Goal: Transaction & Acquisition: Purchase product/service

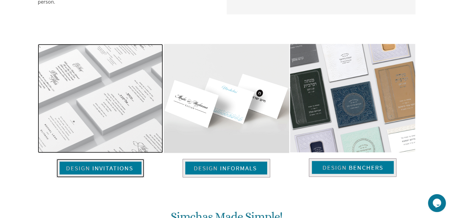
click at [104, 169] on img at bounding box center [101, 168] width 88 height 18
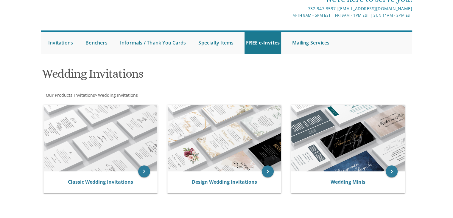
scroll to position [83, 0]
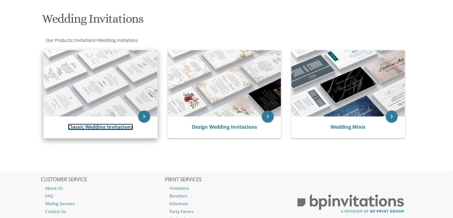
click at [106, 127] on link "Classic Wedding Invitations" at bounding box center [100, 126] width 65 height 7
click at [148, 118] on icon "keyboard_arrow_right" at bounding box center [144, 116] width 12 height 12
click at [121, 127] on link "Classic Wedding Invitations" at bounding box center [100, 126] width 65 height 7
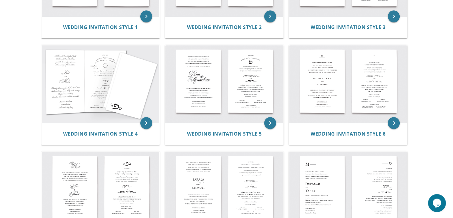
scroll to position [203, 0]
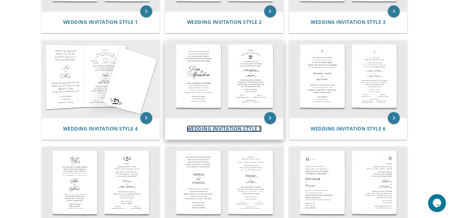
click at [248, 130] on span "Wedding Invitation Style 5" at bounding box center [224, 128] width 75 height 7
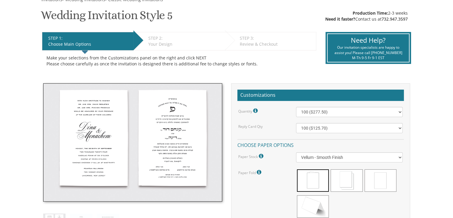
scroll to position [95, 0]
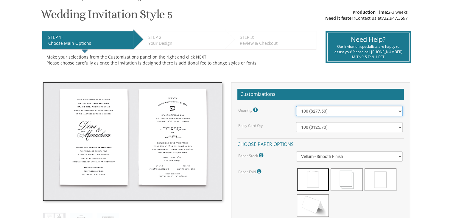
click at [305, 109] on select "100 ($277.50) 200 ($330.45) 300 ($380.65) 400 ($432.70) 500 ($482.10) 600 ($534…" at bounding box center [349, 111] width 107 height 10
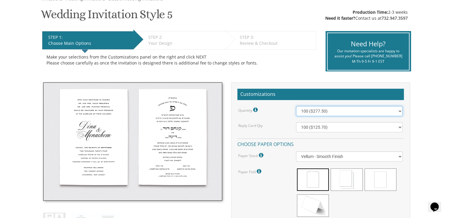
scroll to position [0, 0]
select select "800"
click at [296, 106] on select "100 ($277.50) 200 ($330.45) 300 ($380.65) 400 ($432.70) 500 ($482.10) 600 ($534…" at bounding box center [349, 111] width 107 height 10
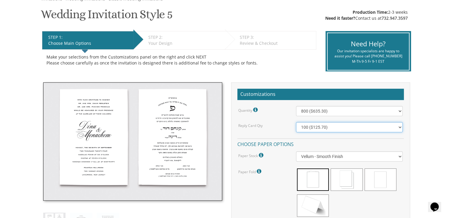
click at [313, 126] on select "100 ($125.70) 200 ($150.60) 300 ($177.95) 400 ($270.70) 500 ($225.30) 600 ($249…" at bounding box center [349, 127] width 107 height 10
select select "200"
click at [296, 122] on select "100 ($125.70) 200 ($150.60) 300 ($177.95) 400 ($270.70) 500 ($225.30) 600 ($249…" at bounding box center [349, 127] width 107 height 10
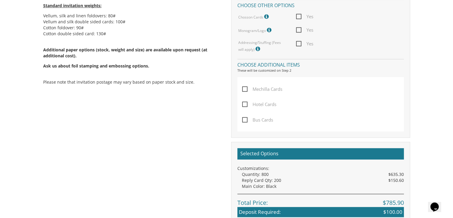
scroll to position [373, 0]
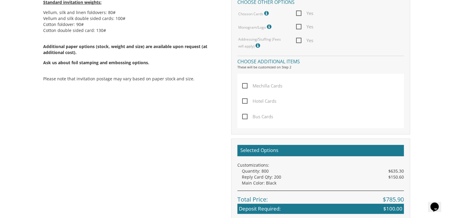
click at [299, 40] on span "Yes" at bounding box center [304, 40] width 17 height 7
click at [299, 40] on input "Yes" at bounding box center [298, 40] width 4 height 4
checkbox input "true"
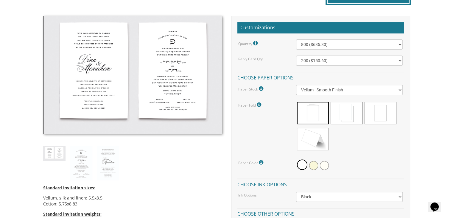
scroll to position [166, 0]
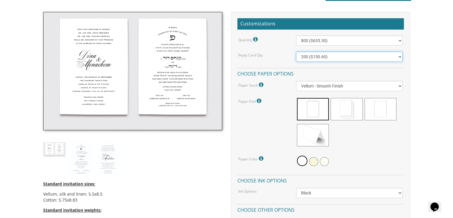
click at [351, 59] on select "100 ($125.70) 200 ($150.60) 300 ($177.95) 400 ($270.70) 500 ($225.30) 600 ($249…" at bounding box center [349, 57] width 107 height 10
select select "400"
click at [296, 52] on select "100 ($125.70) 200 ($150.60) 300 ($177.95) 400 ($270.70) 500 ($225.30) 600 ($249…" at bounding box center [349, 57] width 107 height 10
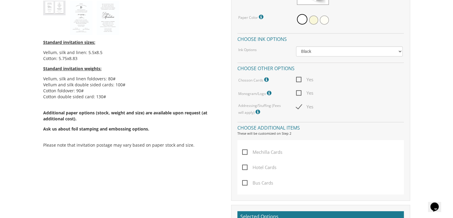
scroll to position [296, 0]
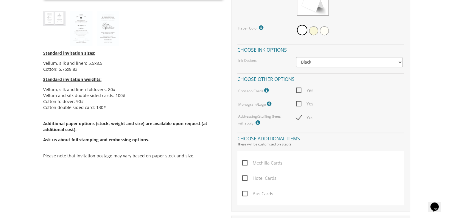
click at [265, 91] on icon at bounding box center [267, 90] width 6 height 5
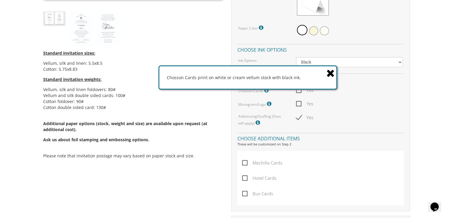
click at [265, 91] on icon at bounding box center [267, 90] width 6 height 5
click at [299, 92] on span "Yes" at bounding box center [304, 89] width 17 height 7
click at [299, 91] on input "Yes" at bounding box center [298, 90] width 4 height 4
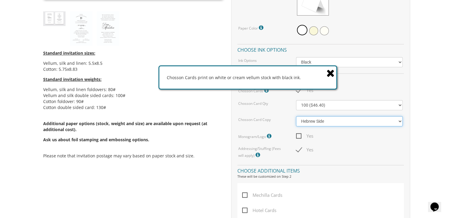
click at [322, 121] on select "Hebrew Side English Side" at bounding box center [349, 121] width 107 height 10
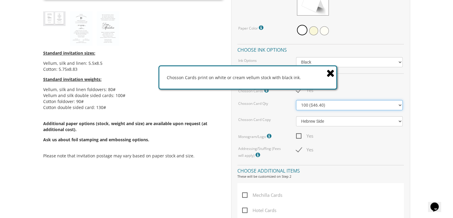
click at [318, 106] on select "100 ($46.40) 200 ($55.20) 300 ($61.85)" at bounding box center [349, 105] width 107 height 10
click at [328, 75] on icon at bounding box center [331, 73] width 8 height 10
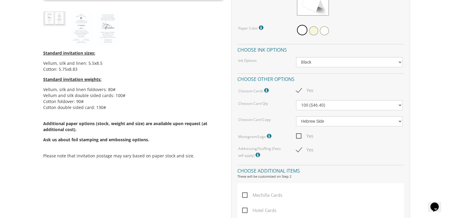
click at [297, 89] on span "Yes" at bounding box center [304, 89] width 17 height 7
click at [297, 89] on input "Yes" at bounding box center [298, 90] width 4 height 4
checkbox input "false"
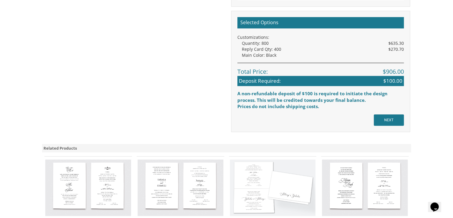
scroll to position [504, 0]
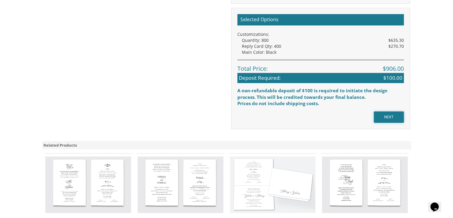
click at [395, 117] on input "NEXT" at bounding box center [389, 116] width 30 height 11
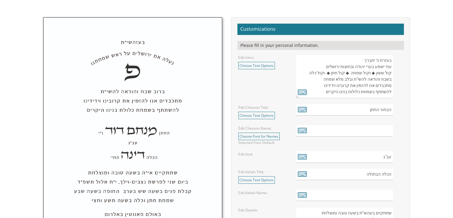
scroll to position [1, 0]
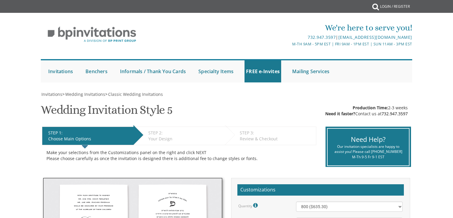
select select "800"
select select "400"
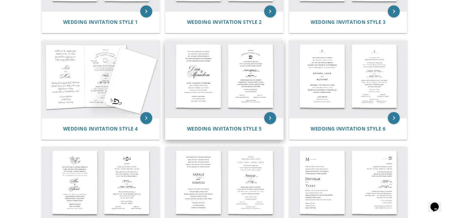
click at [215, 116] on img at bounding box center [224, 78] width 118 height 77
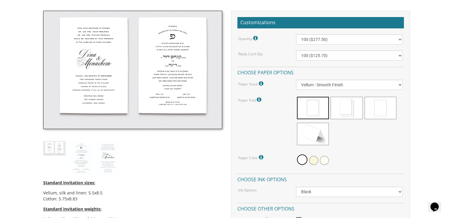
scroll to position [166, 0]
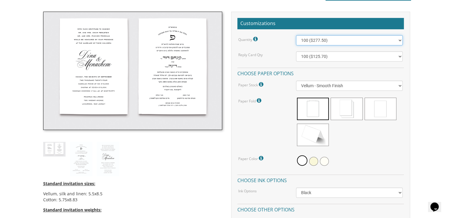
click at [320, 41] on select "100 ($277.50) 200 ($330.45) 300 ($380.65) 400 ($432.70) 500 ($482.10) 600 ($534…" at bounding box center [349, 40] width 107 height 10
select select "800"
click at [296, 35] on select "100 ($277.50) 200 ($330.45) 300 ($380.65) 400 ($432.70) 500 ($482.10) 600 ($534…" at bounding box center [349, 40] width 107 height 10
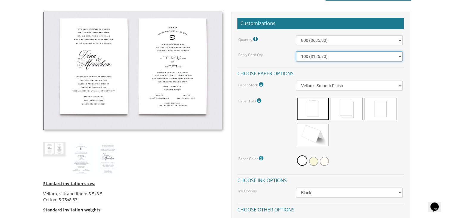
click at [317, 59] on select "100 ($125.70) 200 ($150.60) 300 ($177.95) 400 ($270.70) 500 ($225.30) 600 ($249…" at bounding box center [349, 56] width 107 height 10
select select "400"
click at [296, 51] on select "100 ($125.70) 200 ($150.60) 300 ($177.95) 400 ($270.70) 500 ($225.30) 600 ($249…" at bounding box center [349, 56] width 107 height 10
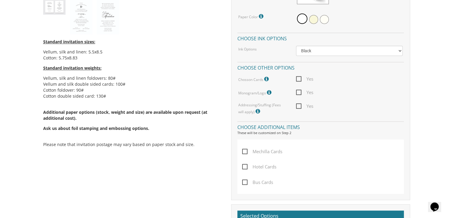
scroll to position [307, 0]
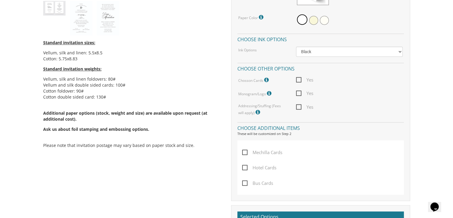
click at [298, 77] on span "Yes" at bounding box center [304, 79] width 17 height 7
click at [298, 77] on input "Yes" at bounding box center [298, 79] width 4 height 4
checkbox input "true"
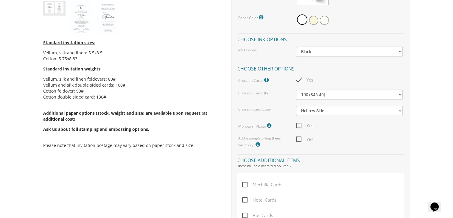
click at [299, 139] on span "Yes" at bounding box center [304, 138] width 17 height 7
click at [299, 139] on input "Yes" at bounding box center [298, 138] width 4 height 4
checkbox input "true"
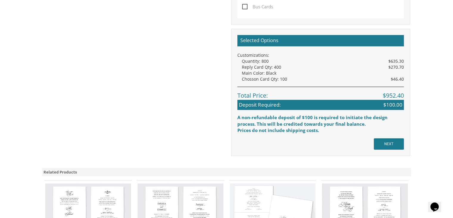
scroll to position [530, 0]
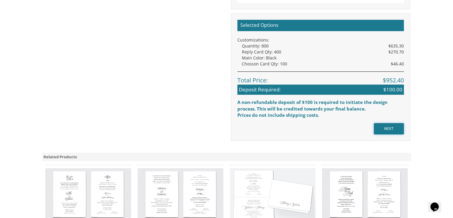
click at [388, 128] on input "NEXT" at bounding box center [389, 128] width 30 height 11
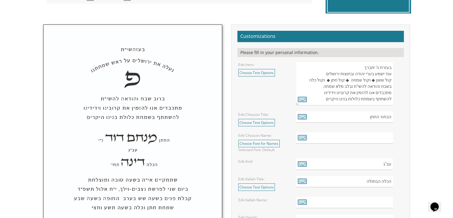
scroll to position [176, 0]
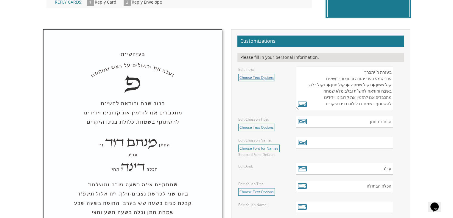
click at [273, 79] on link "Choose Text Options" at bounding box center [256, 77] width 37 height 7
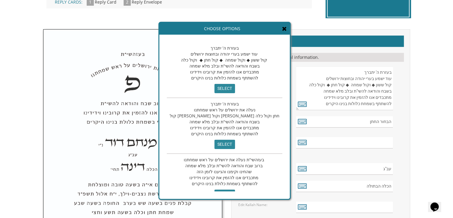
click at [230, 70] on span "בעזרת ה' יתברך עוד ישמע בערי יהודה ובחוצות ירושלים קול ששון ◆ וקול שמחה ◆ קול ח…" at bounding box center [224, 62] width 87 height 35
click at [215, 87] on input "select" at bounding box center [225, 88] width 21 height 9
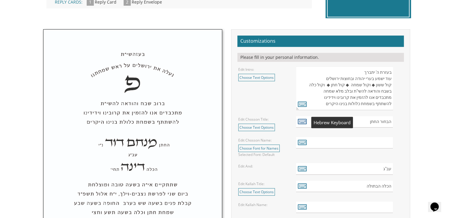
click at [302, 124] on icon at bounding box center [302, 121] width 9 height 8
type textarea "הבחור החתן"
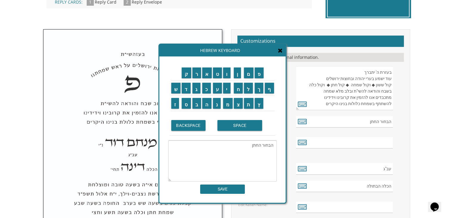
click at [283, 55] on div "Hebrew Keyboard" at bounding box center [222, 50] width 126 height 12
click at [281, 52] on icon at bounding box center [280, 50] width 5 height 6
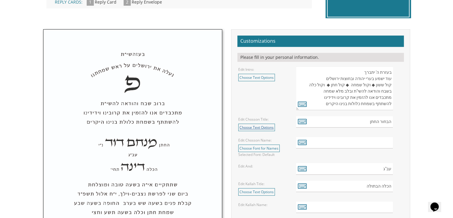
click at [247, 128] on link "Choose Text Options" at bounding box center [256, 126] width 37 height 7
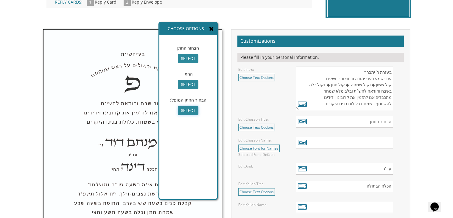
click at [185, 109] on input "select" at bounding box center [188, 110] width 21 height 9
type input "הבחור החתן המופלג"
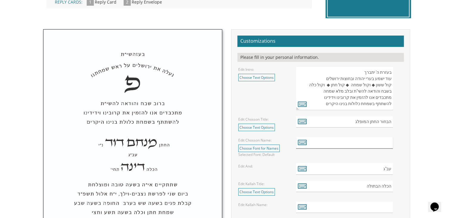
click at [385, 145] on input "text" at bounding box center [344, 143] width 97 height 12
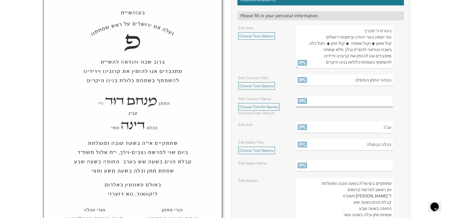
scroll to position [240, 0]
